Goal: Task Accomplishment & Management: Manage account settings

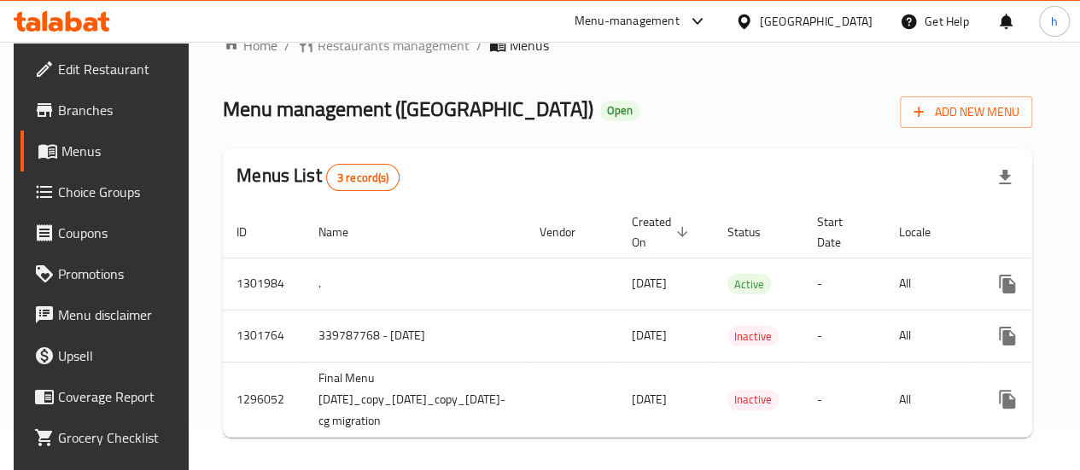
scroll to position [44, 0]
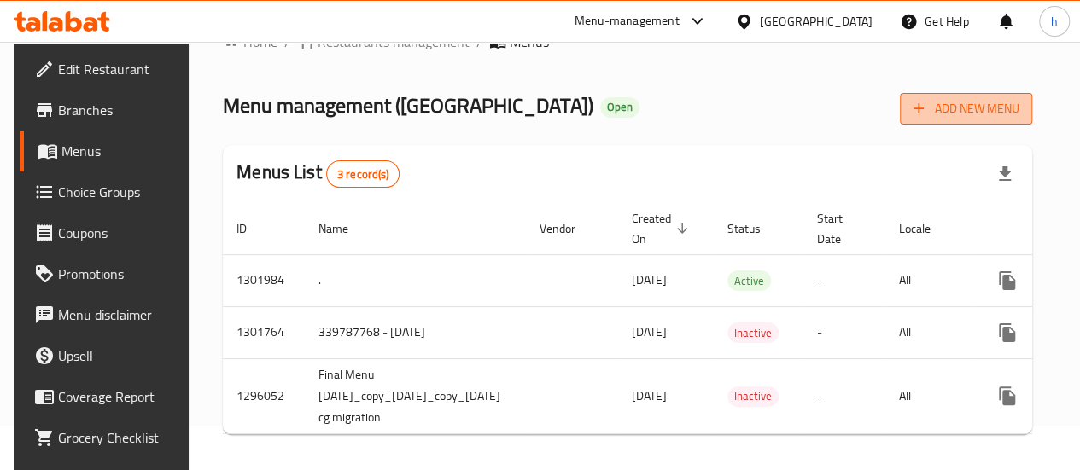
click at [927, 102] on icon "button" at bounding box center [918, 108] width 17 height 17
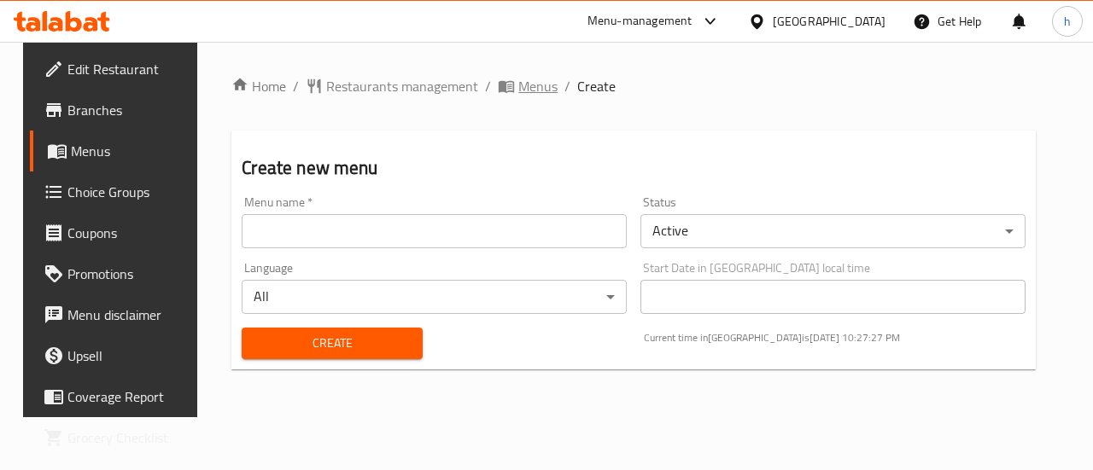
click at [518, 83] on span "Menus" at bounding box center [537, 86] width 39 height 20
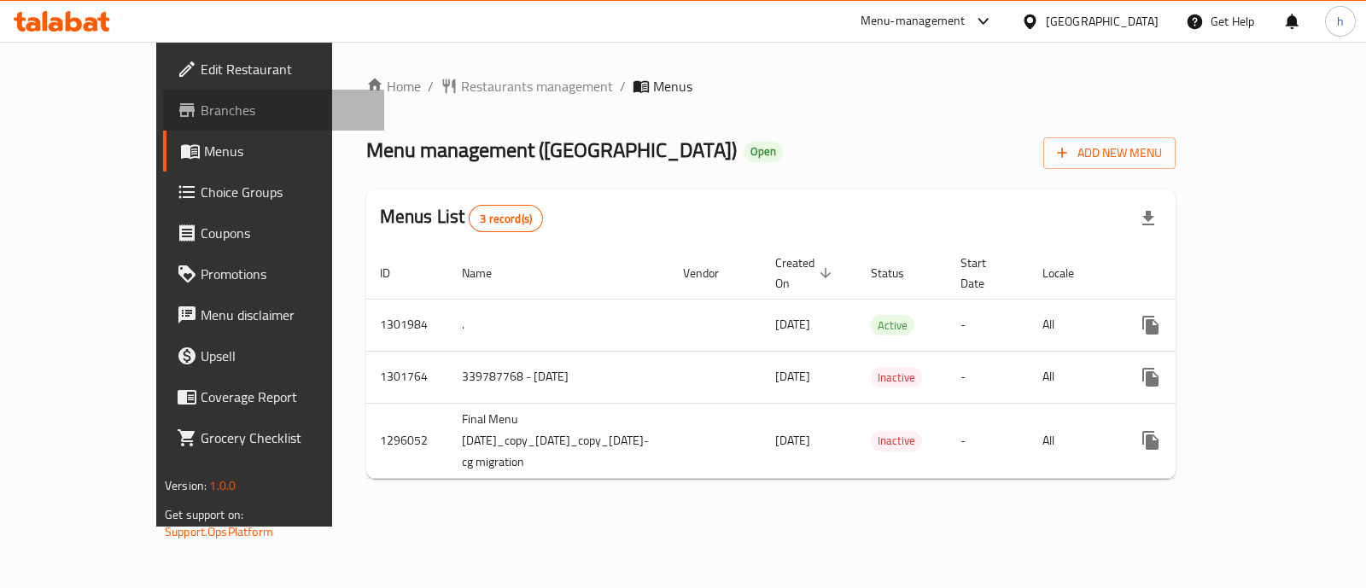
click at [201, 116] on span "Branches" at bounding box center [286, 110] width 170 height 20
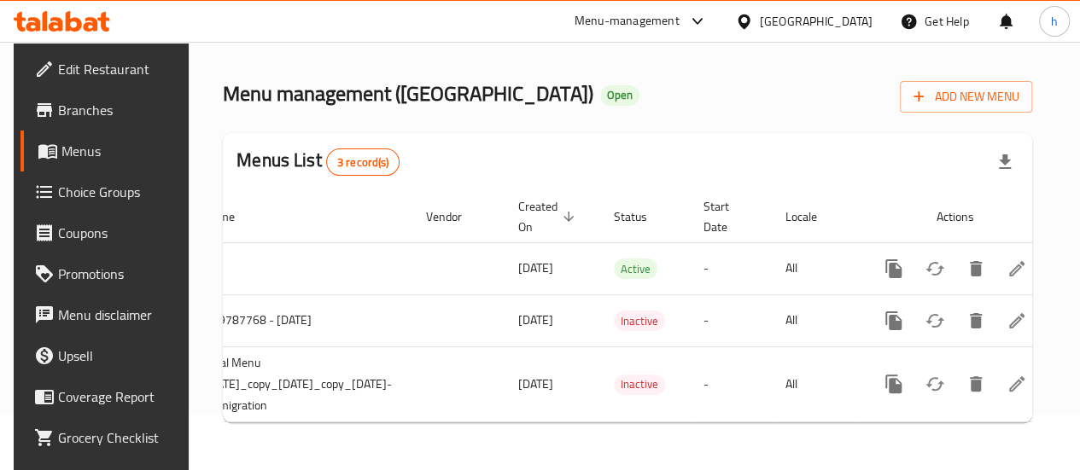
scroll to position [0, 159]
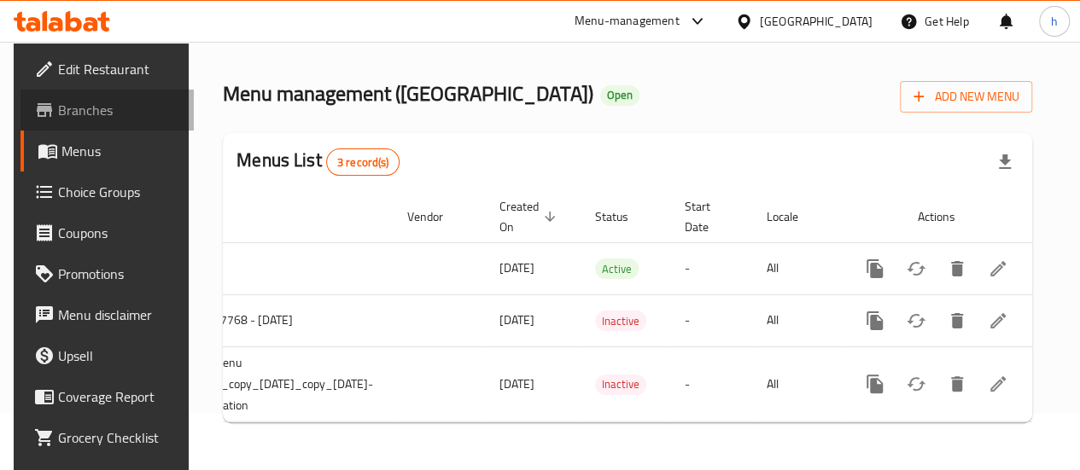
click at [113, 102] on span "Branches" at bounding box center [119, 110] width 122 height 20
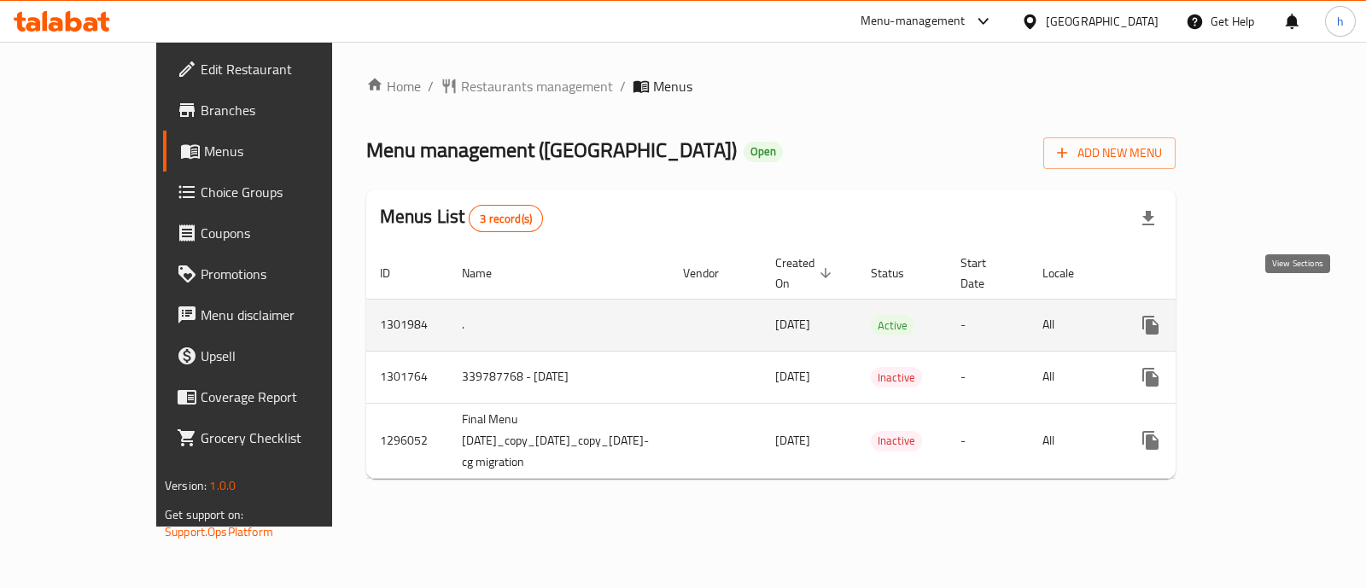
click at [1284, 315] on icon "enhanced table" at bounding box center [1274, 325] width 20 height 20
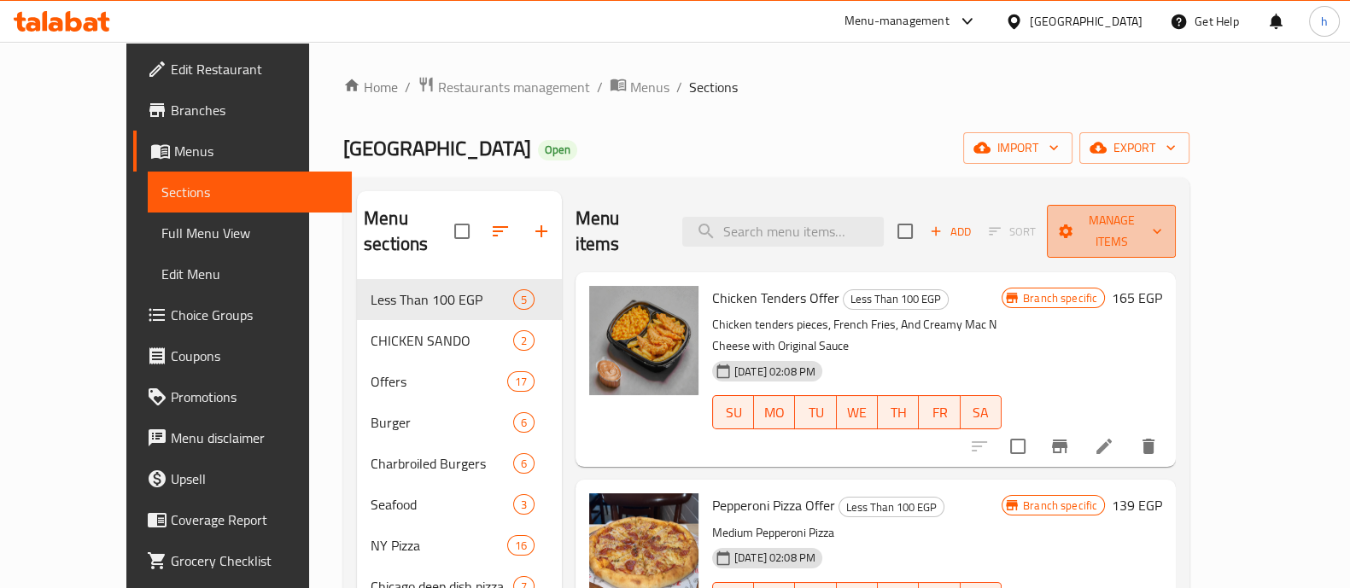
click at [1162, 211] on span "Manage items" at bounding box center [1112, 231] width 102 height 43
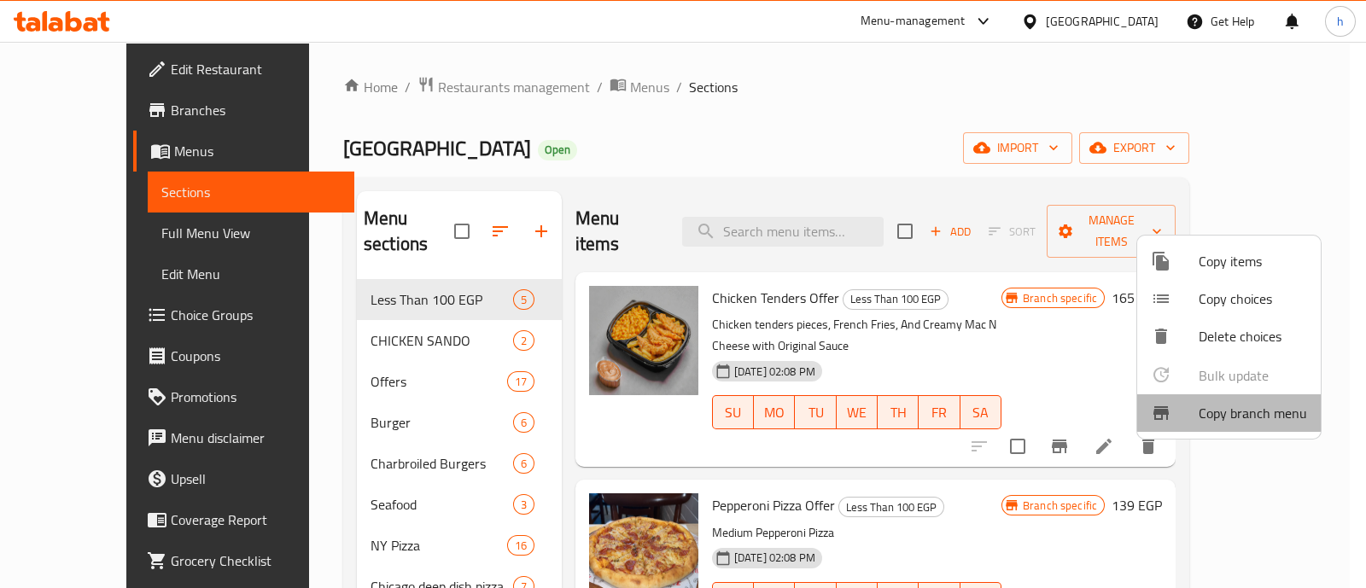
click at [1236, 403] on span "Copy branch menu" at bounding box center [1253, 413] width 108 height 20
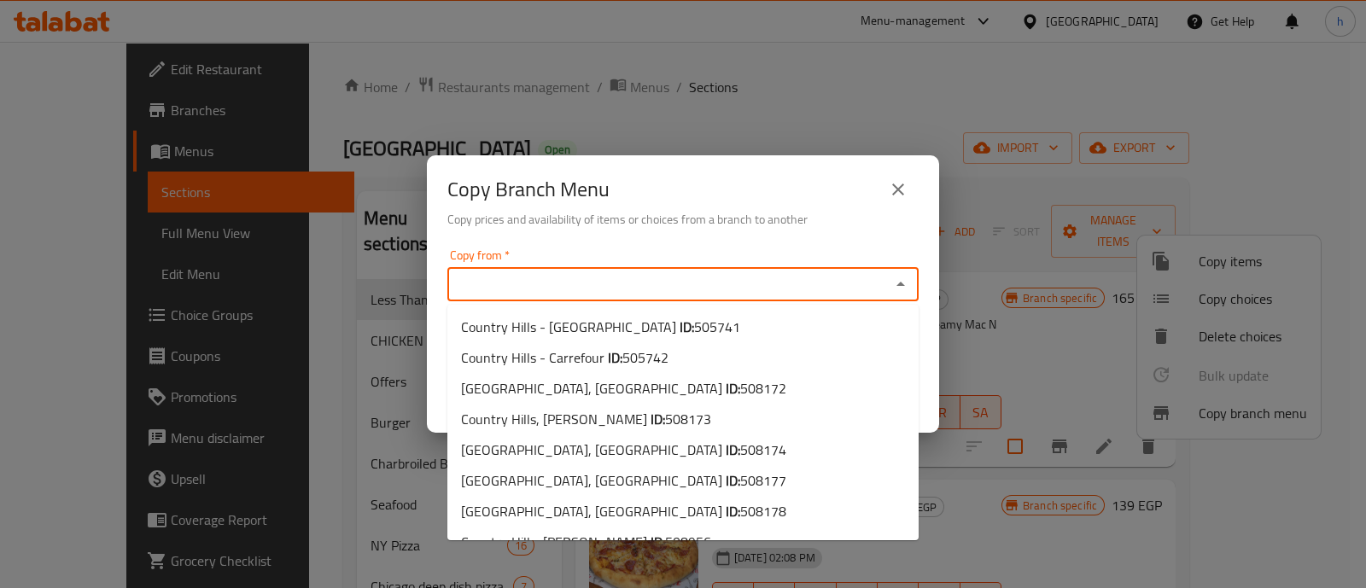
click at [850, 283] on input "Copy from   *" at bounding box center [669, 284] width 433 height 24
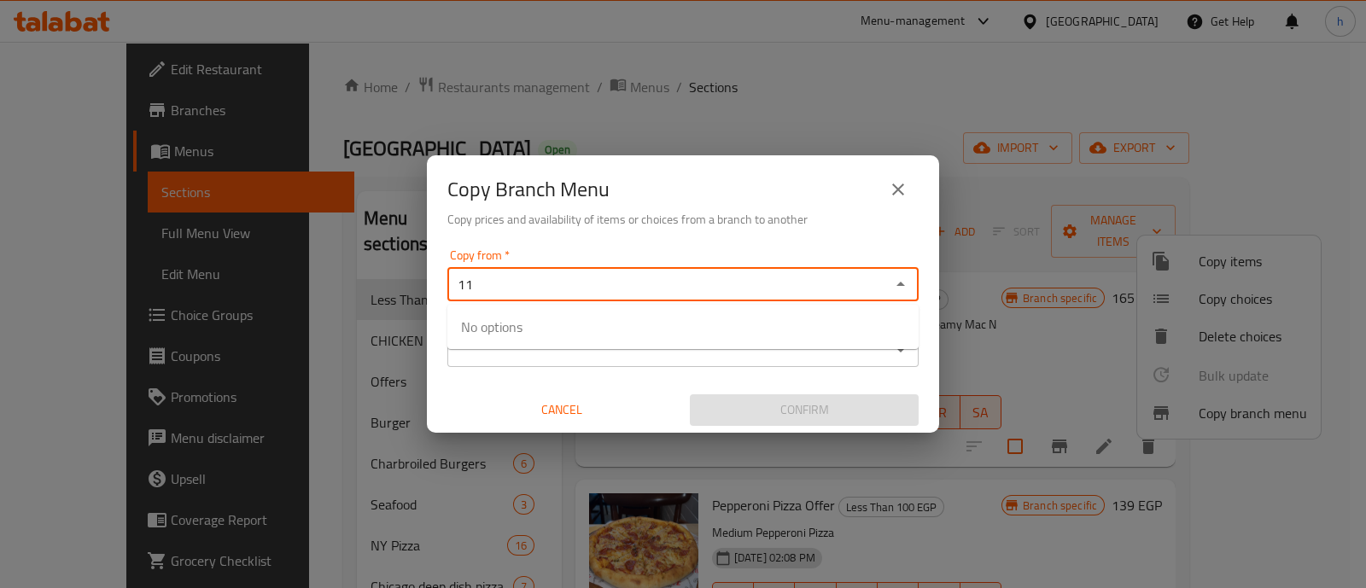
type input "1"
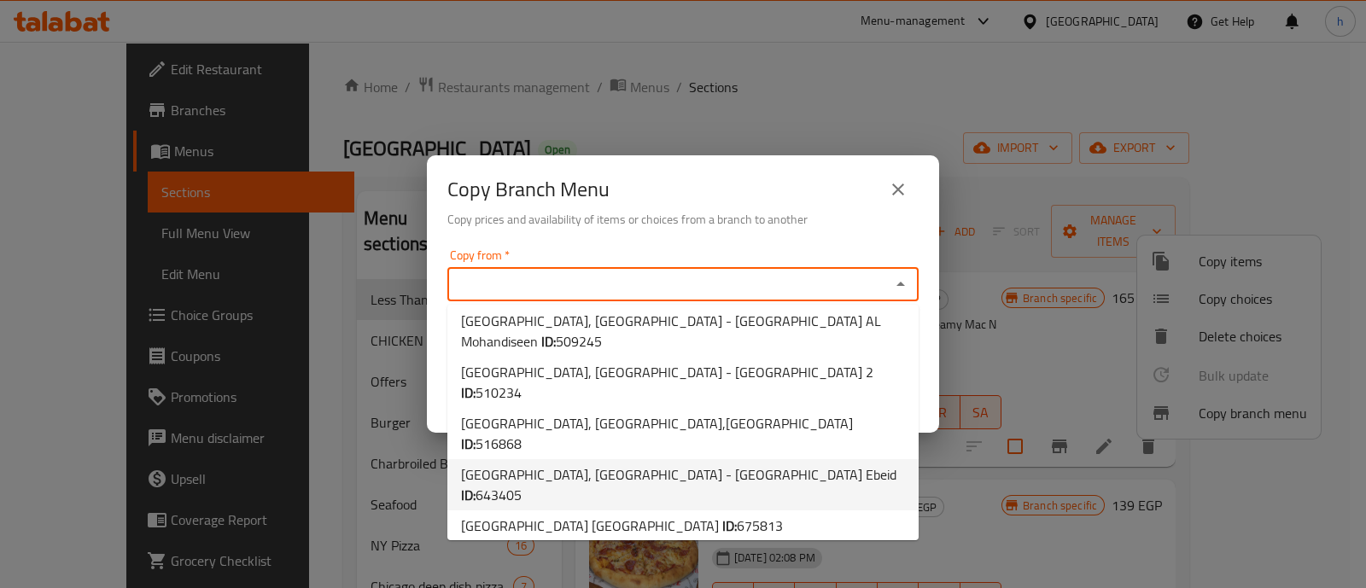
scroll to position [300, 0]
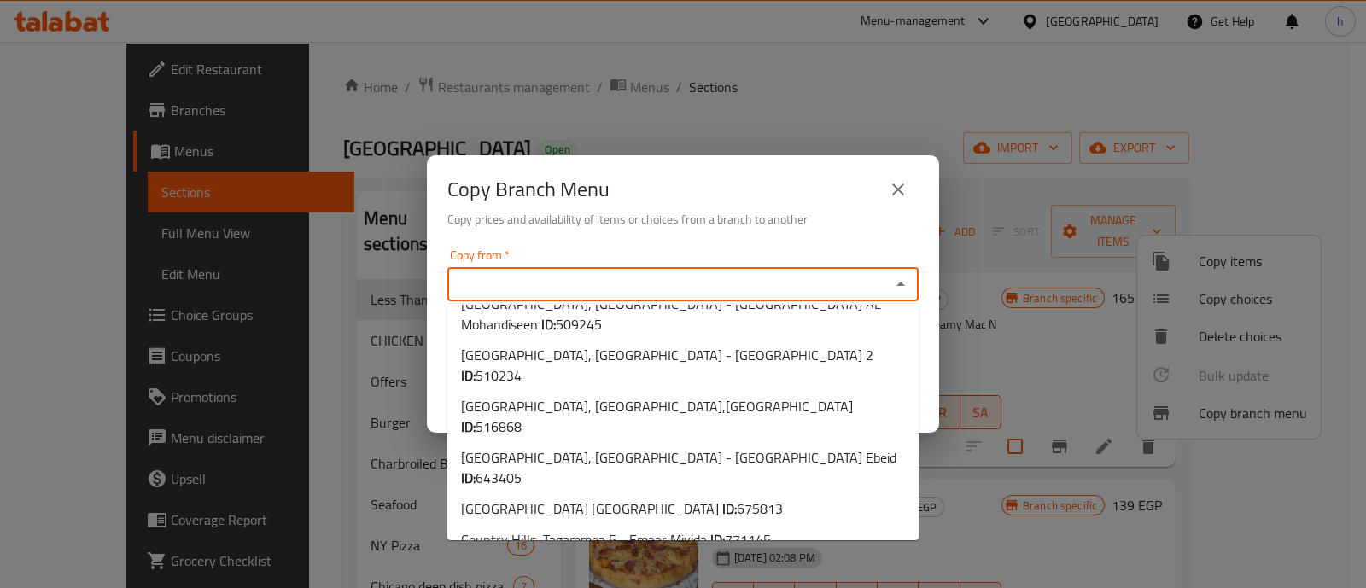
click at [774, 555] on li "Country Hills, [PERSON_NAME] ID: 771176" at bounding box center [682, 570] width 471 height 31
type input "Country Hills, [PERSON_NAME]"
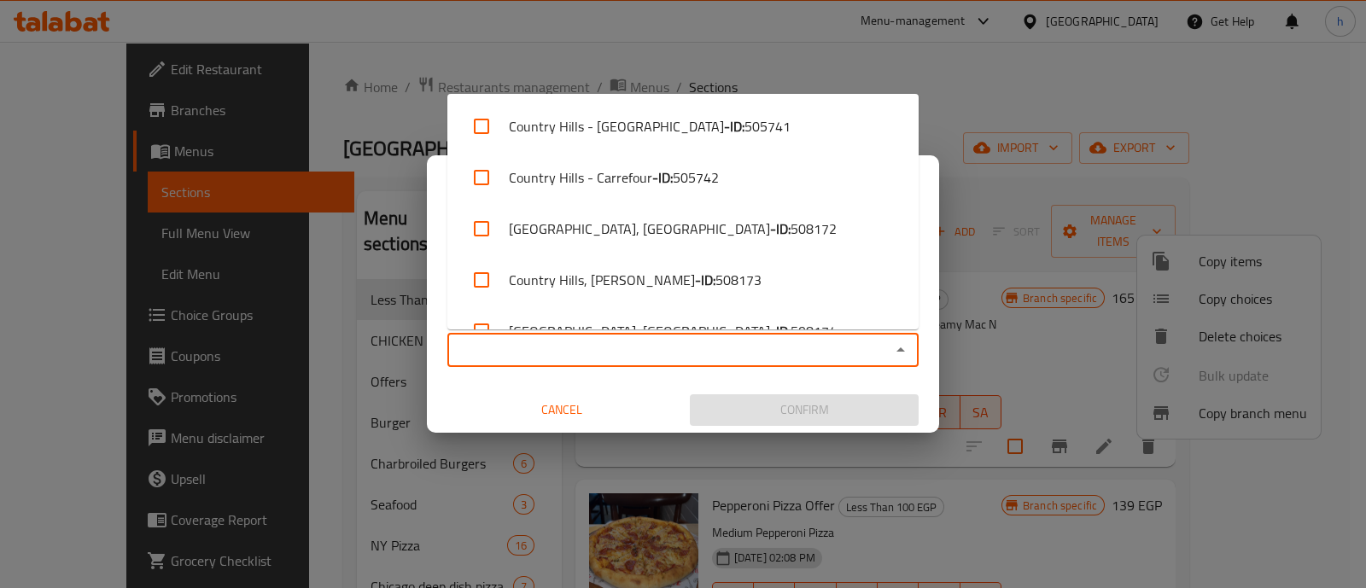
click at [744, 342] on input "Copy to   *" at bounding box center [669, 350] width 433 height 24
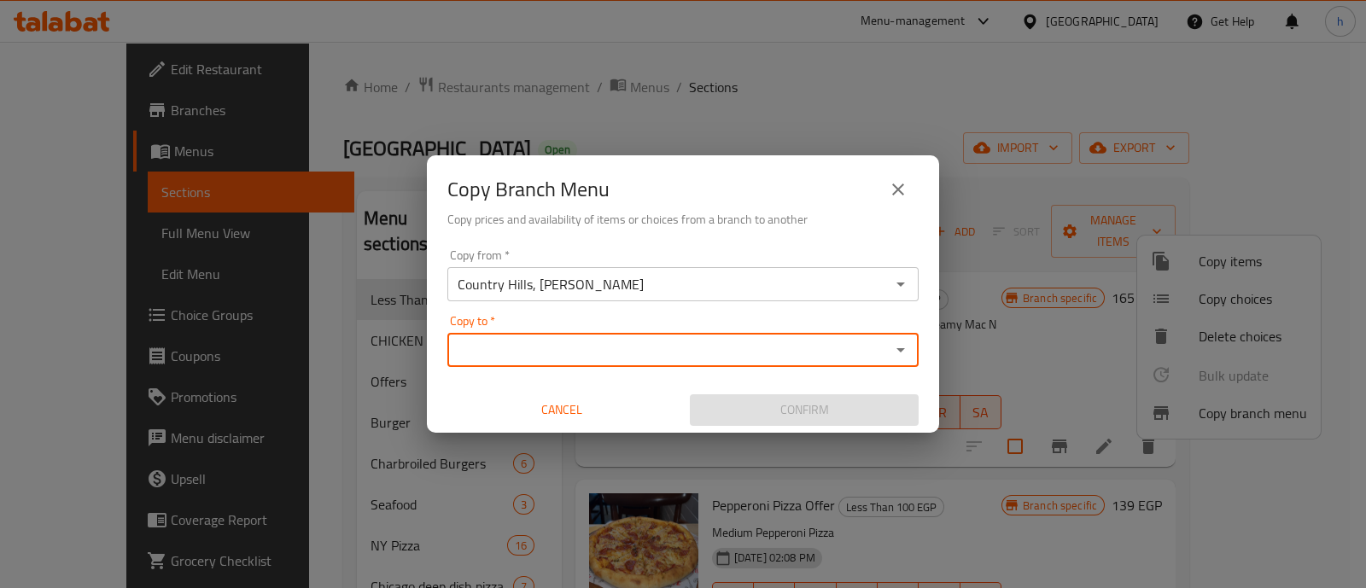
click at [587, 334] on div "Copy to *" at bounding box center [682, 350] width 471 height 34
click at [892, 344] on icon "Open" at bounding box center [901, 350] width 20 height 20
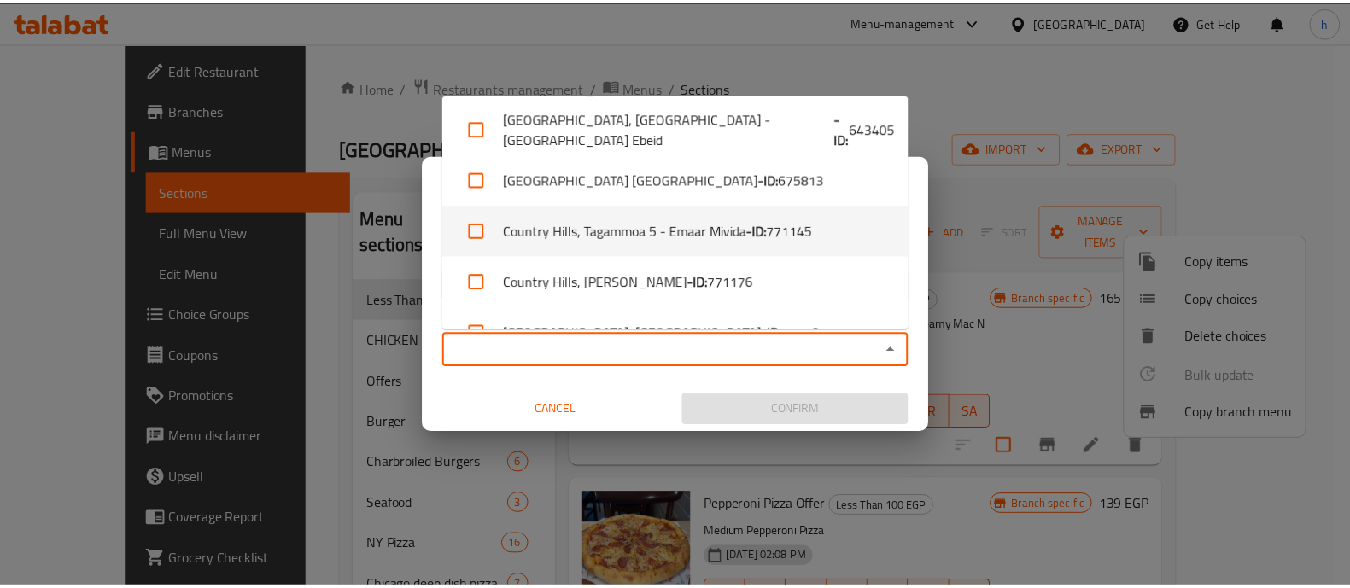
scroll to position [615, 0]
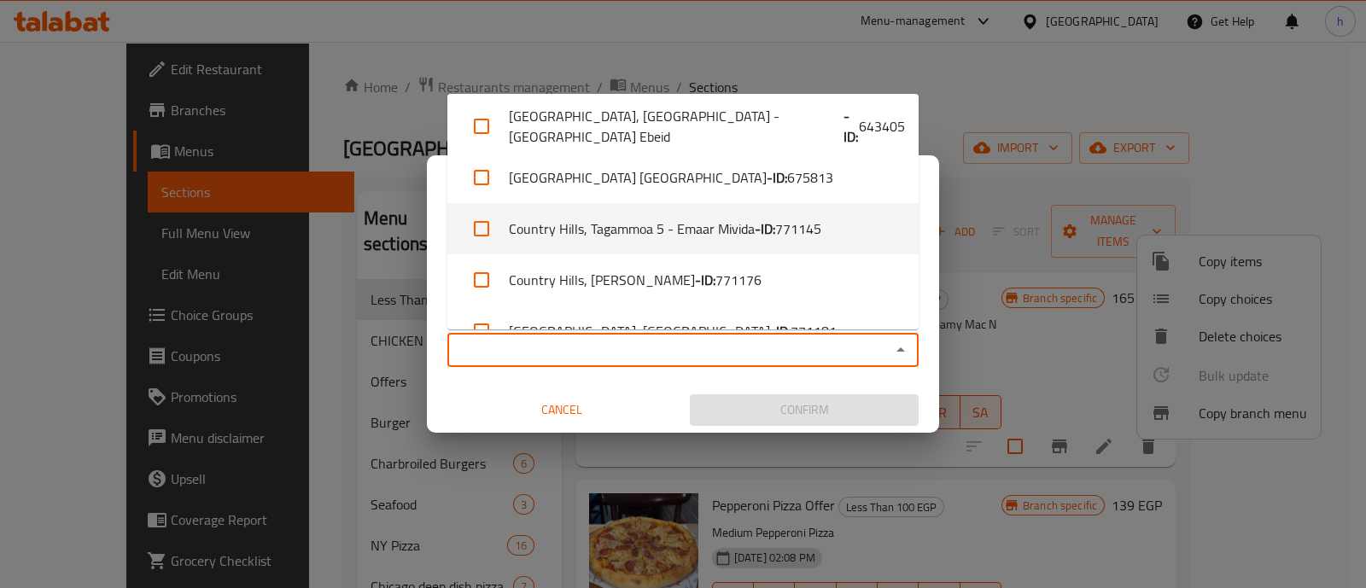
click at [784, 219] on span "771145" at bounding box center [798, 229] width 46 height 20
checkbox input "true"
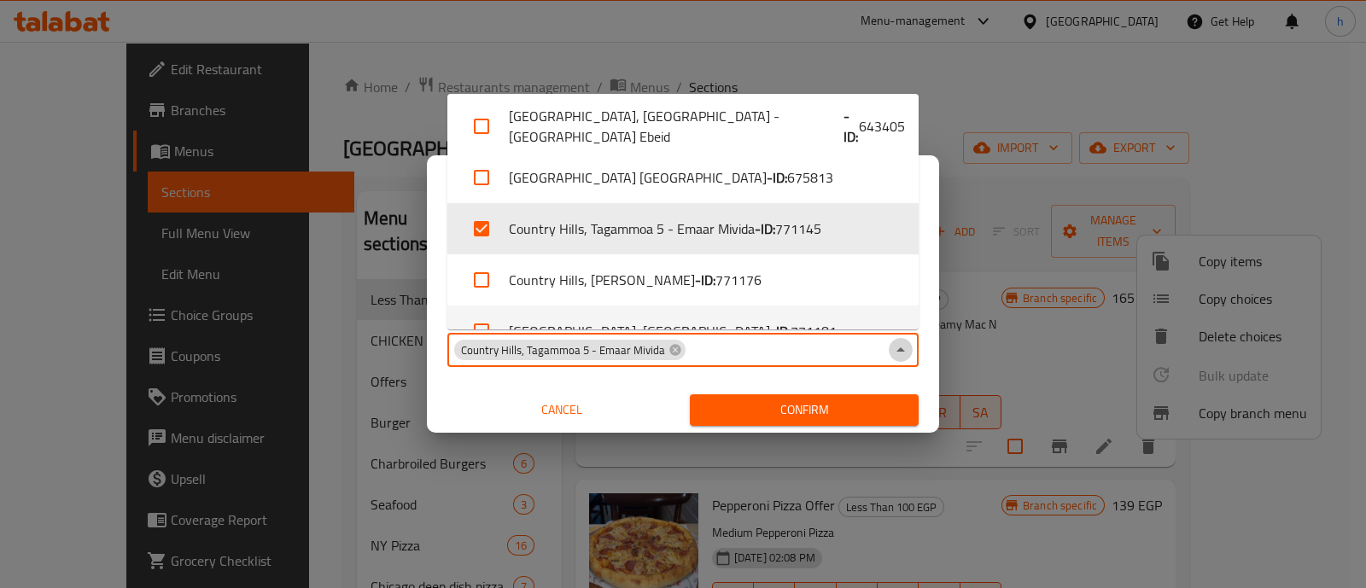
click at [897, 348] on icon "Close" at bounding box center [901, 350] width 20 height 20
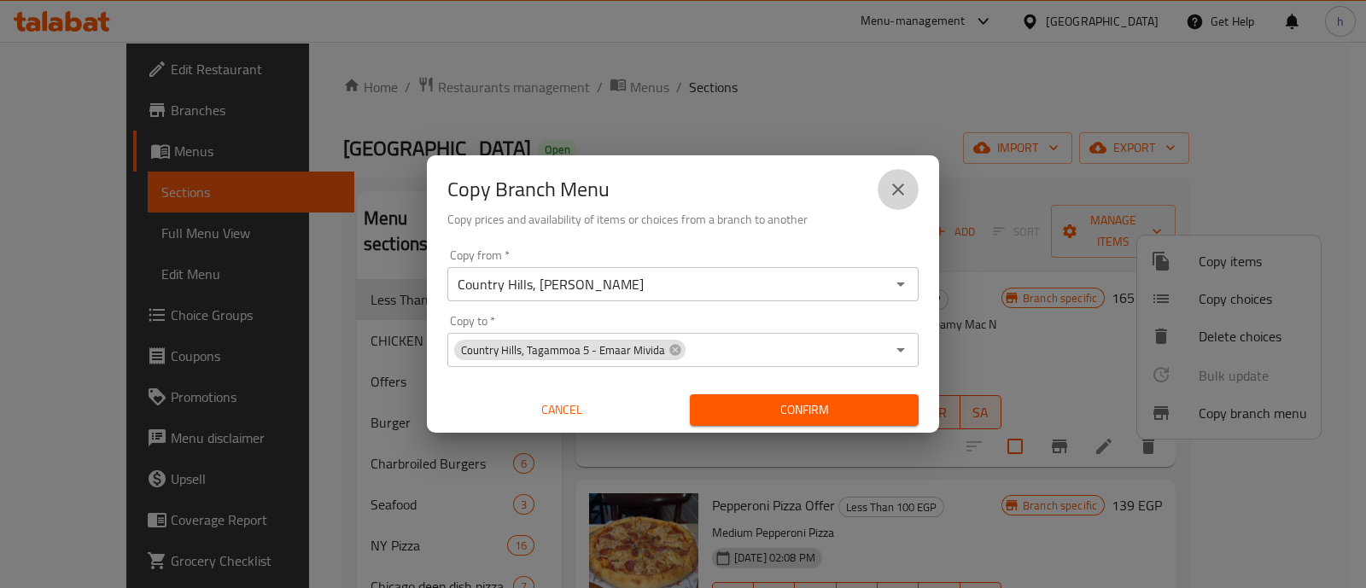
click at [908, 204] on button "close" at bounding box center [898, 189] width 41 height 41
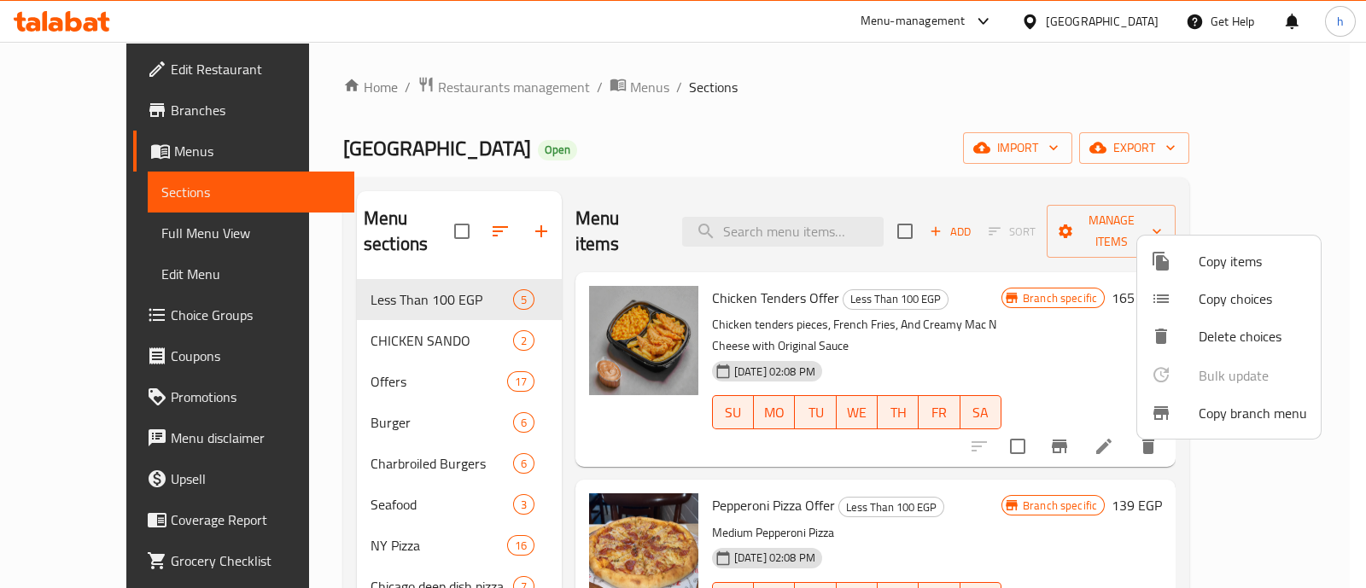
click at [42, 229] on div at bounding box center [683, 294] width 1366 height 588
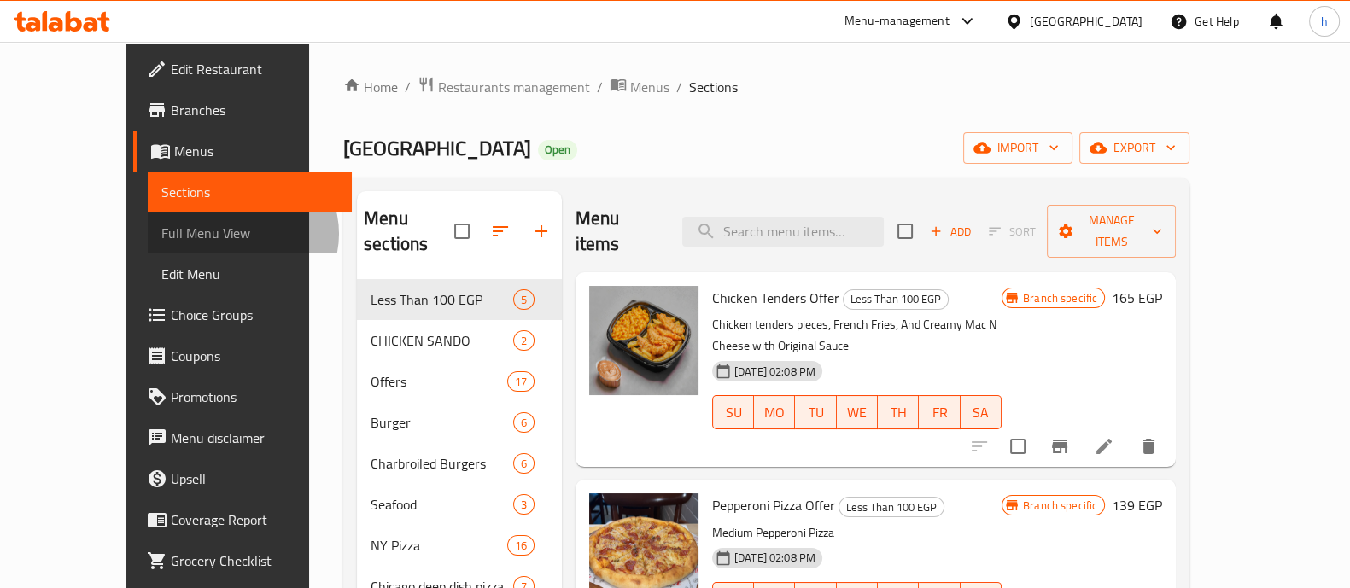
click at [161, 234] on span "Full Menu View" at bounding box center [249, 233] width 177 height 20
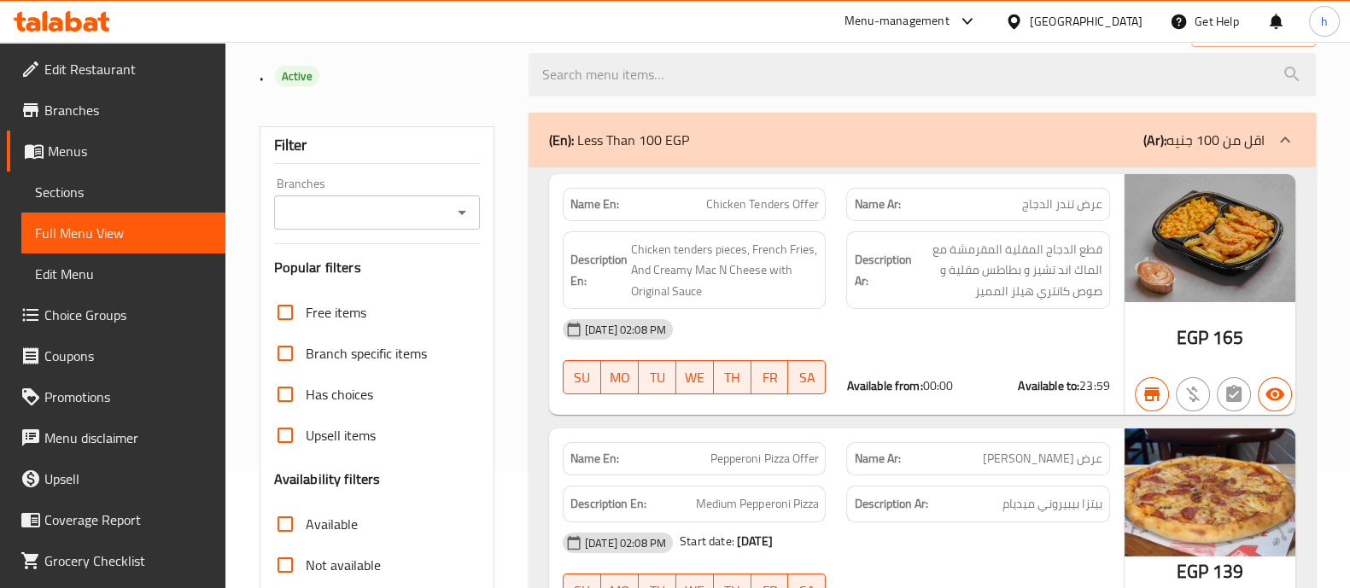
scroll to position [137, 0]
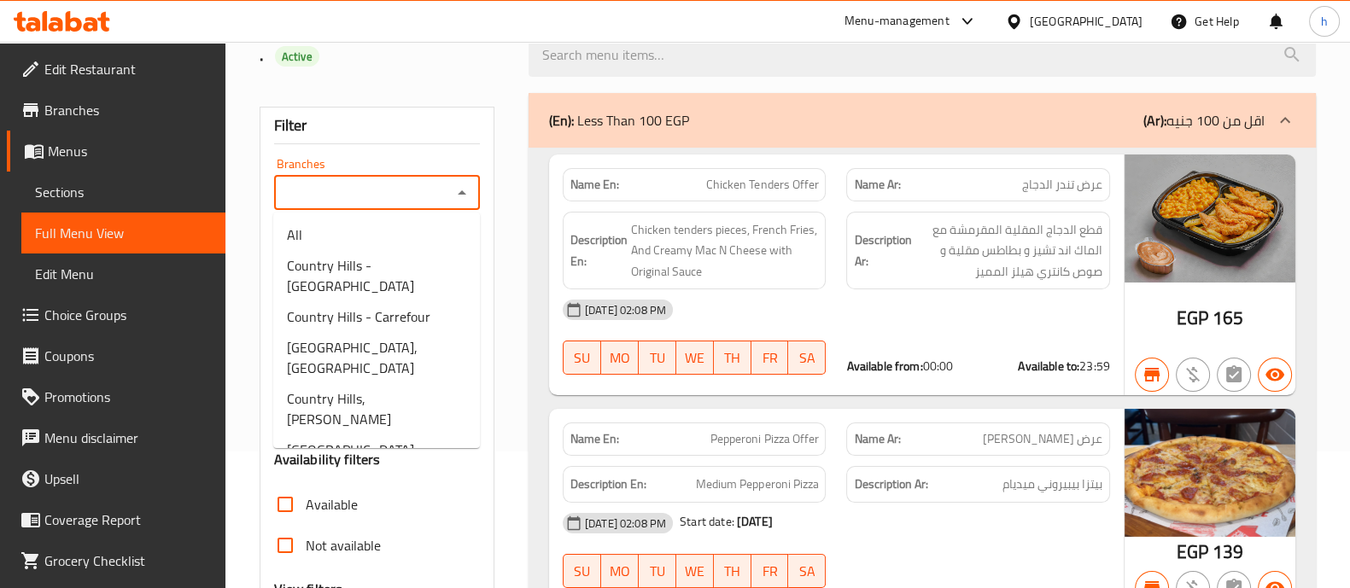
click at [403, 196] on input "Branches" at bounding box center [362, 193] width 167 height 24
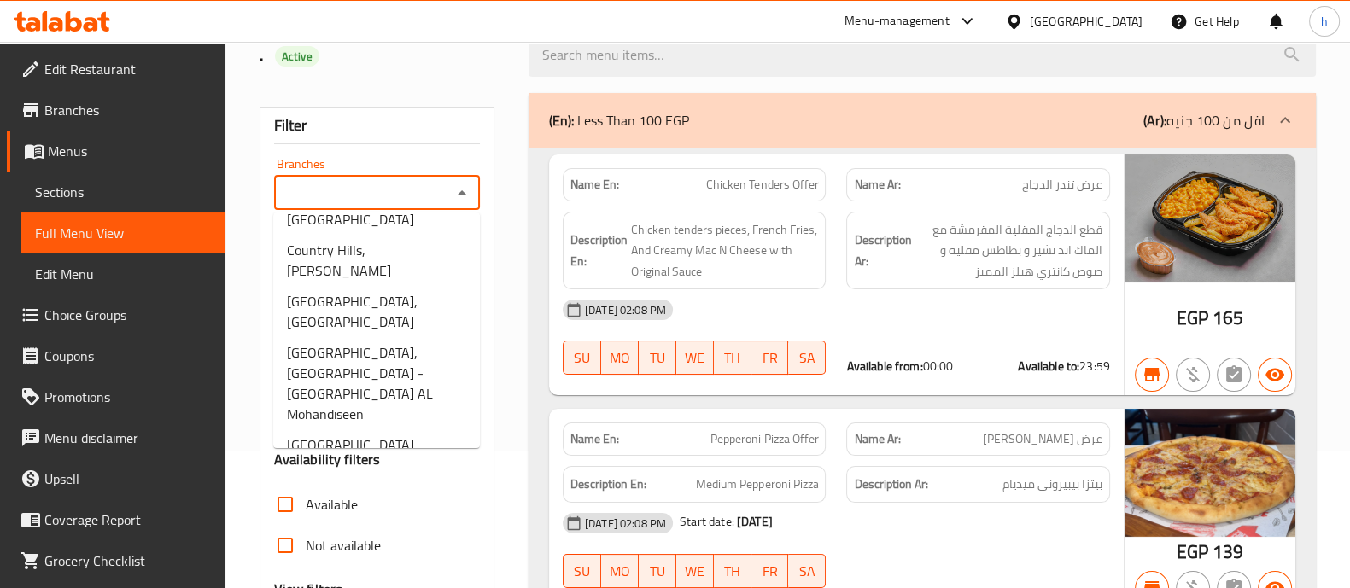
scroll to position [362, 0]
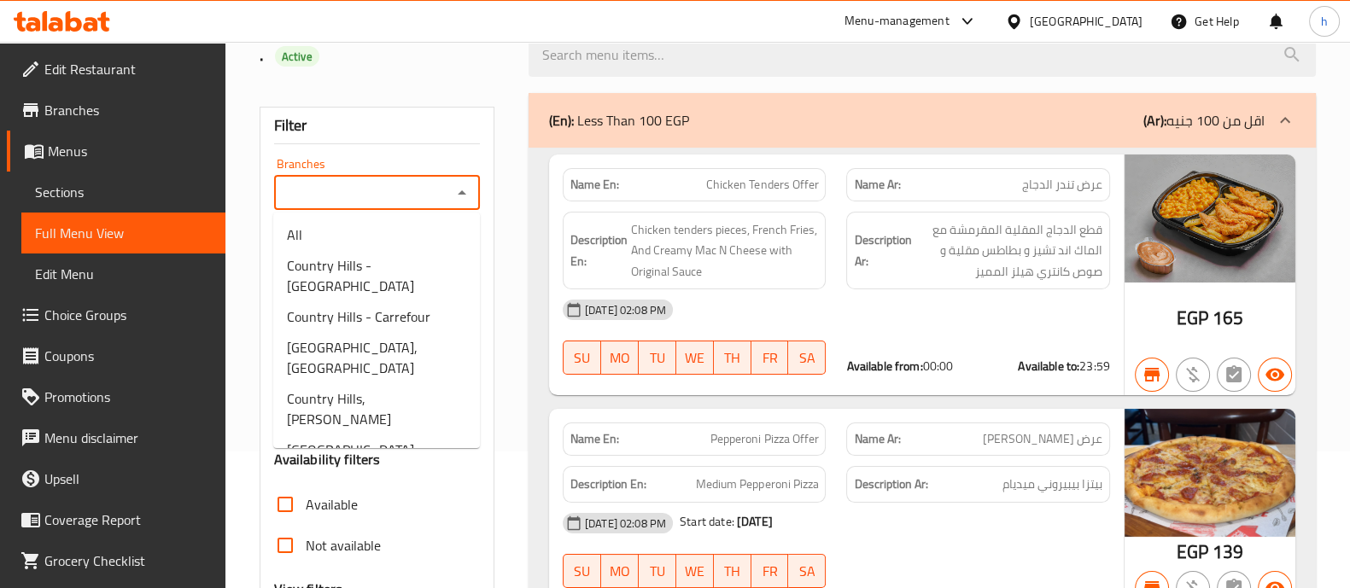
click at [333, 195] on input "Branches" at bounding box center [362, 193] width 167 height 24
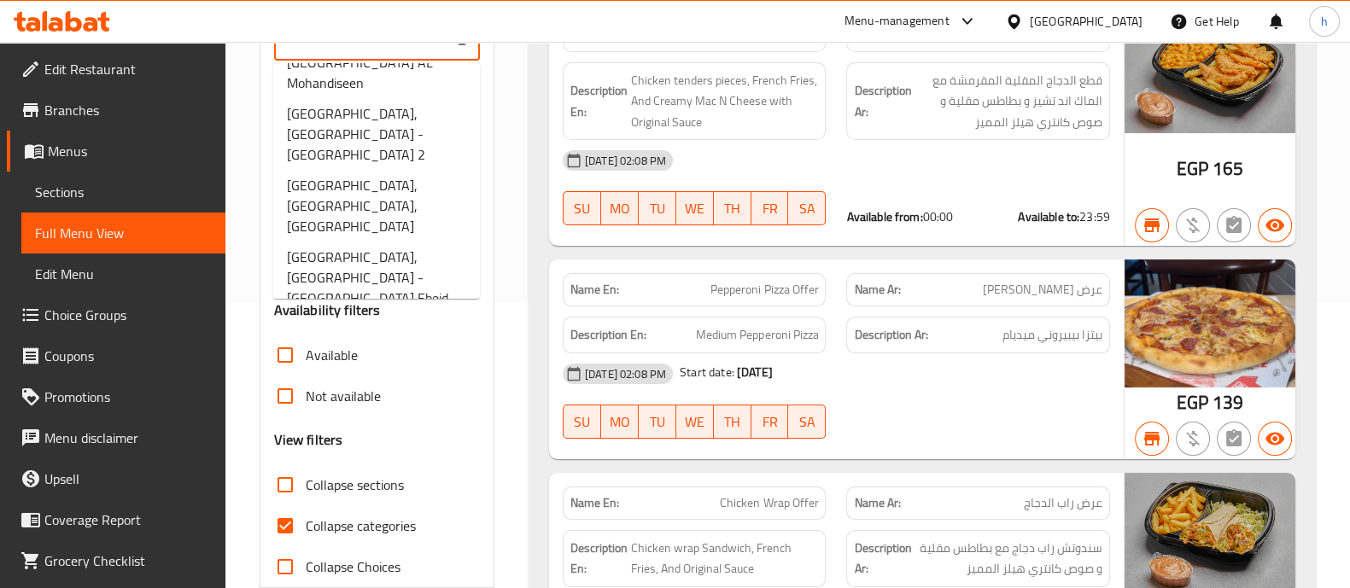
scroll to position [288, 0]
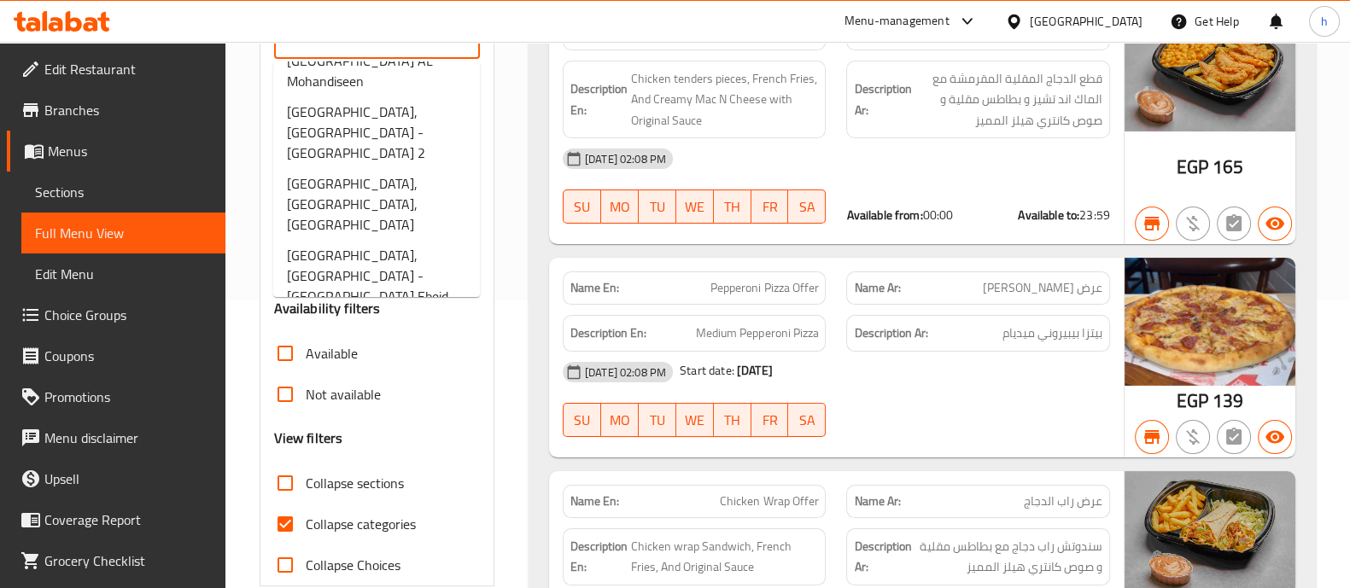
click at [388, 368] on span "Country Hills, Tagammoa 5 - Emaar Mivida" at bounding box center [376, 388] width 179 height 41
type input "Country Hills, Tagammoa 5 - Emaar Mivida"
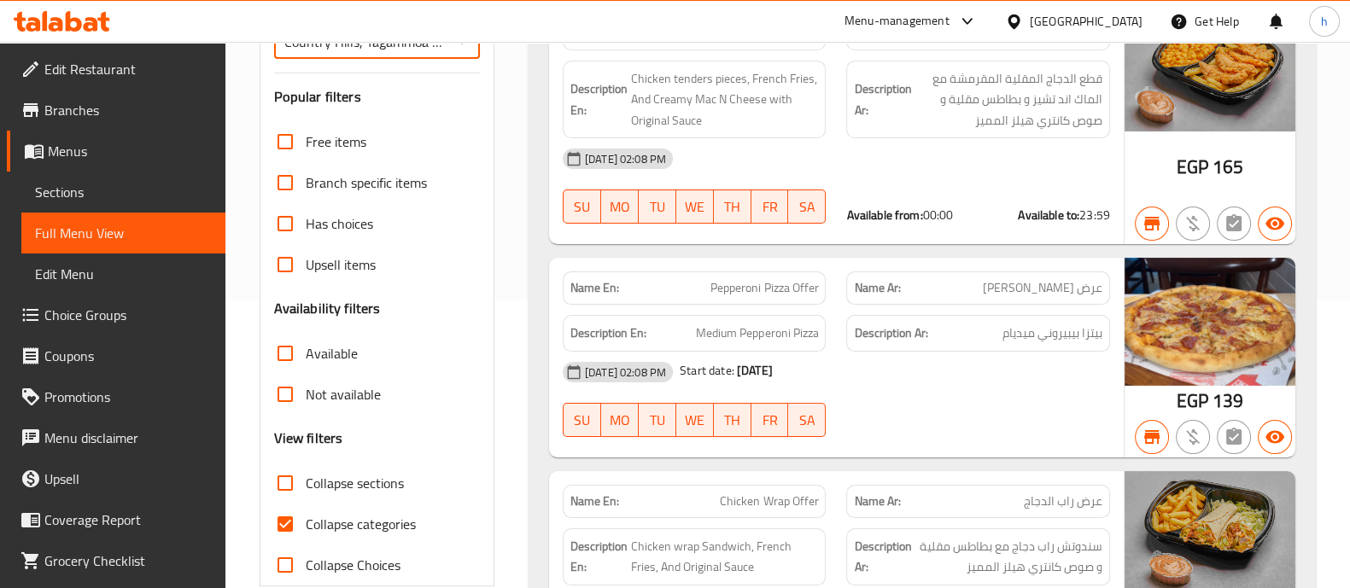
scroll to position [355, 0]
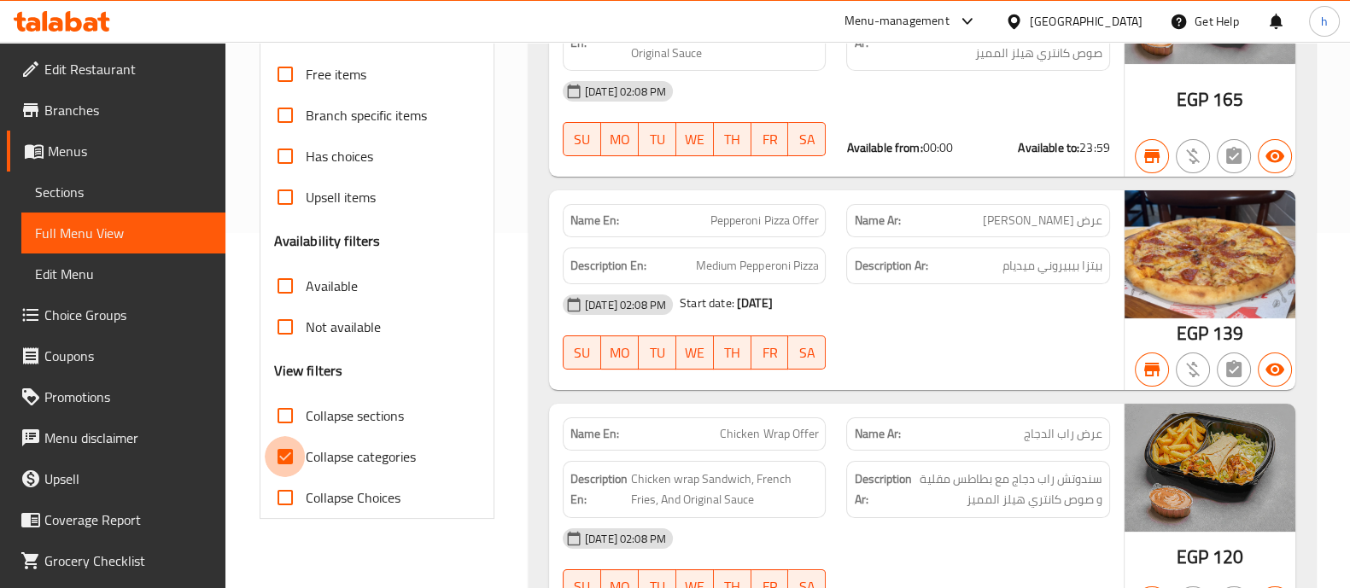
click at [291, 451] on input "Collapse categories" at bounding box center [285, 456] width 41 height 41
checkbox input "false"
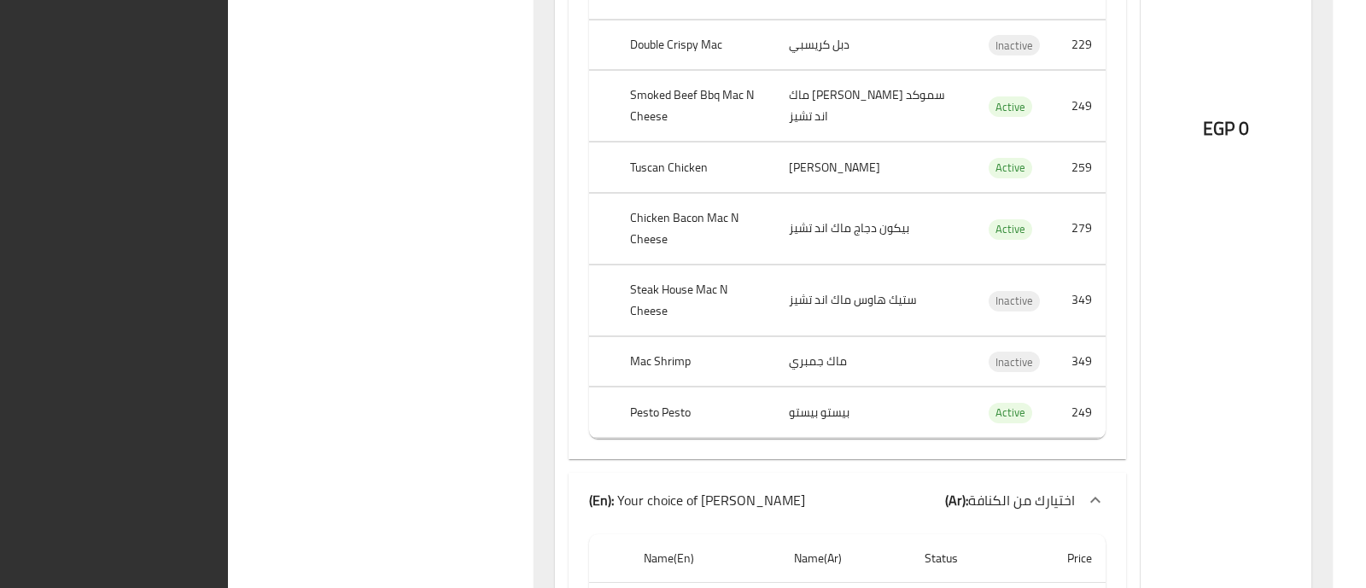
scroll to position [5822, 0]
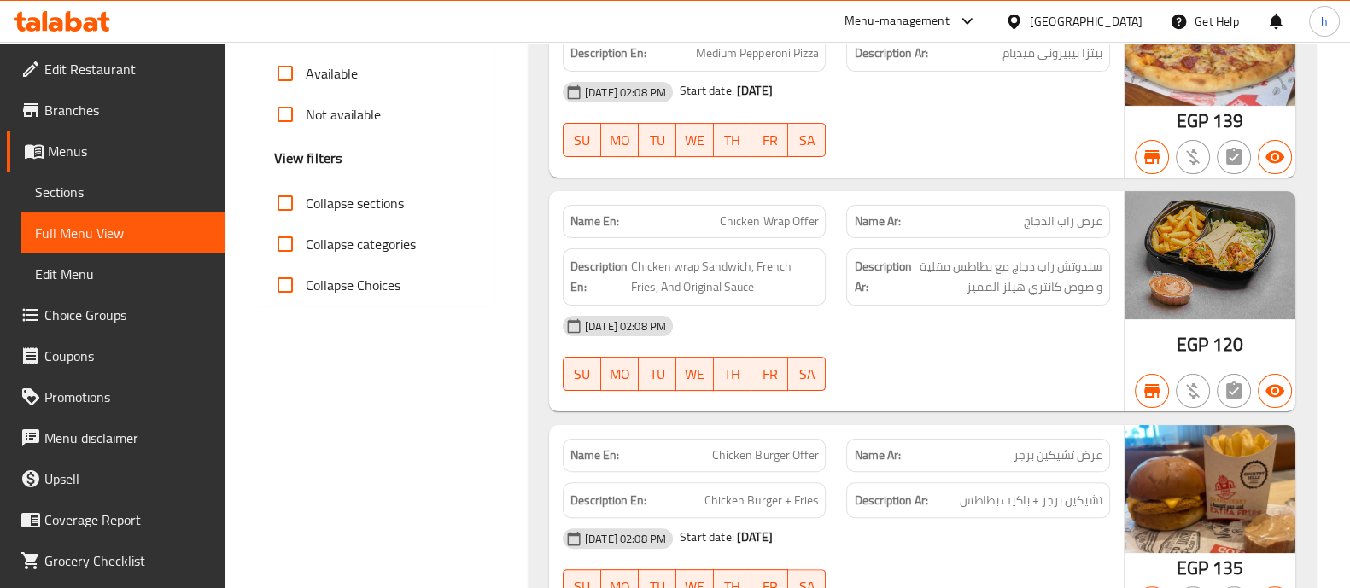
scroll to position [0, 0]
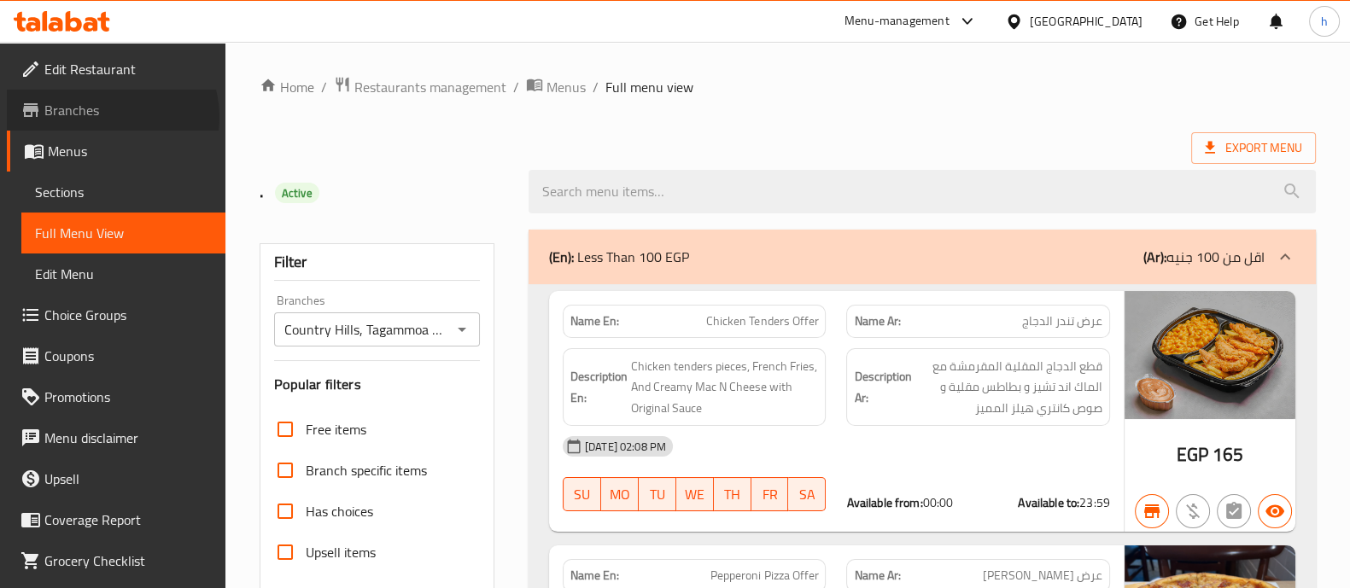
click at [111, 117] on span "Branches" at bounding box center [127, 110] width 167 height 20
